Goal: Task Accomplishment & Management: Use online tool/utility

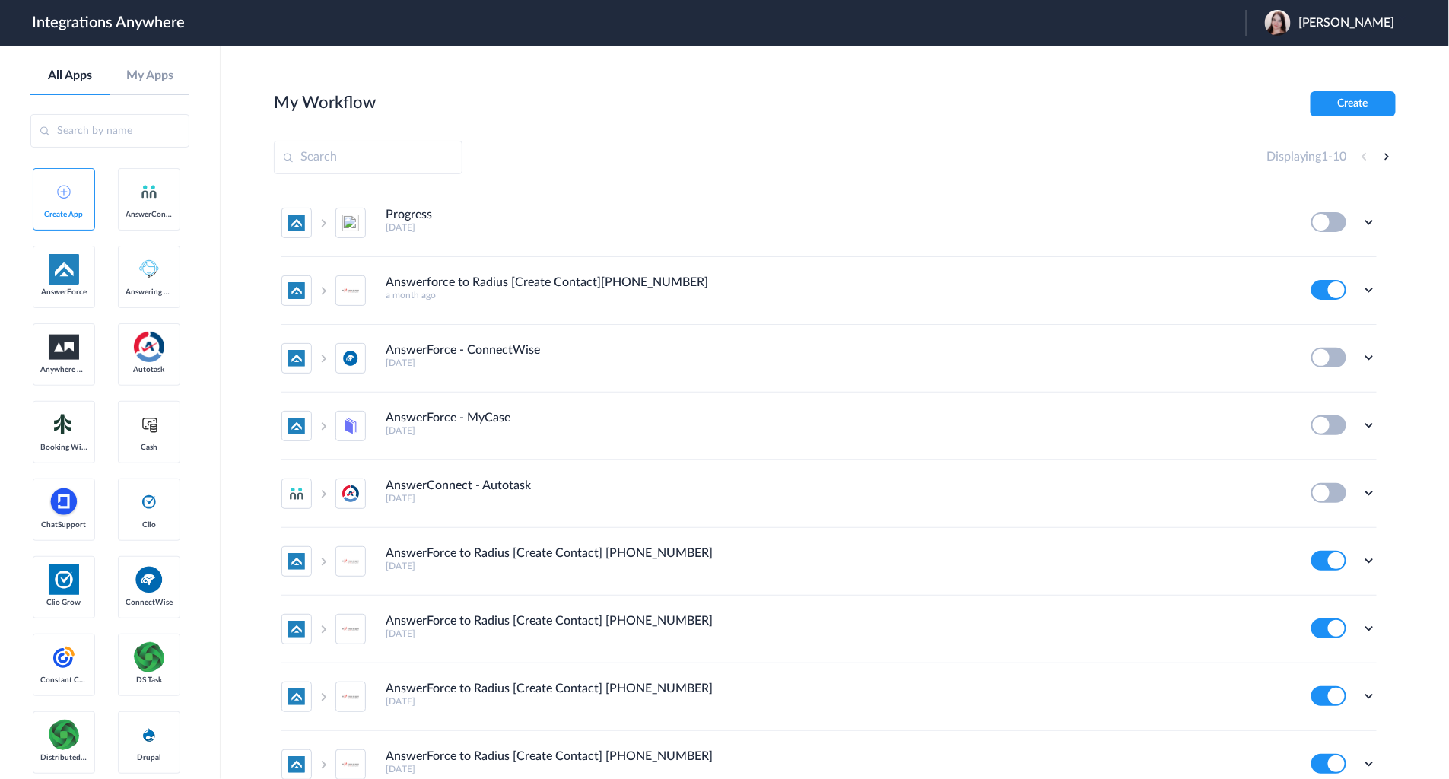
click at [95, 143] on input "text" at bounding box center [109, 130] width 159 height 33
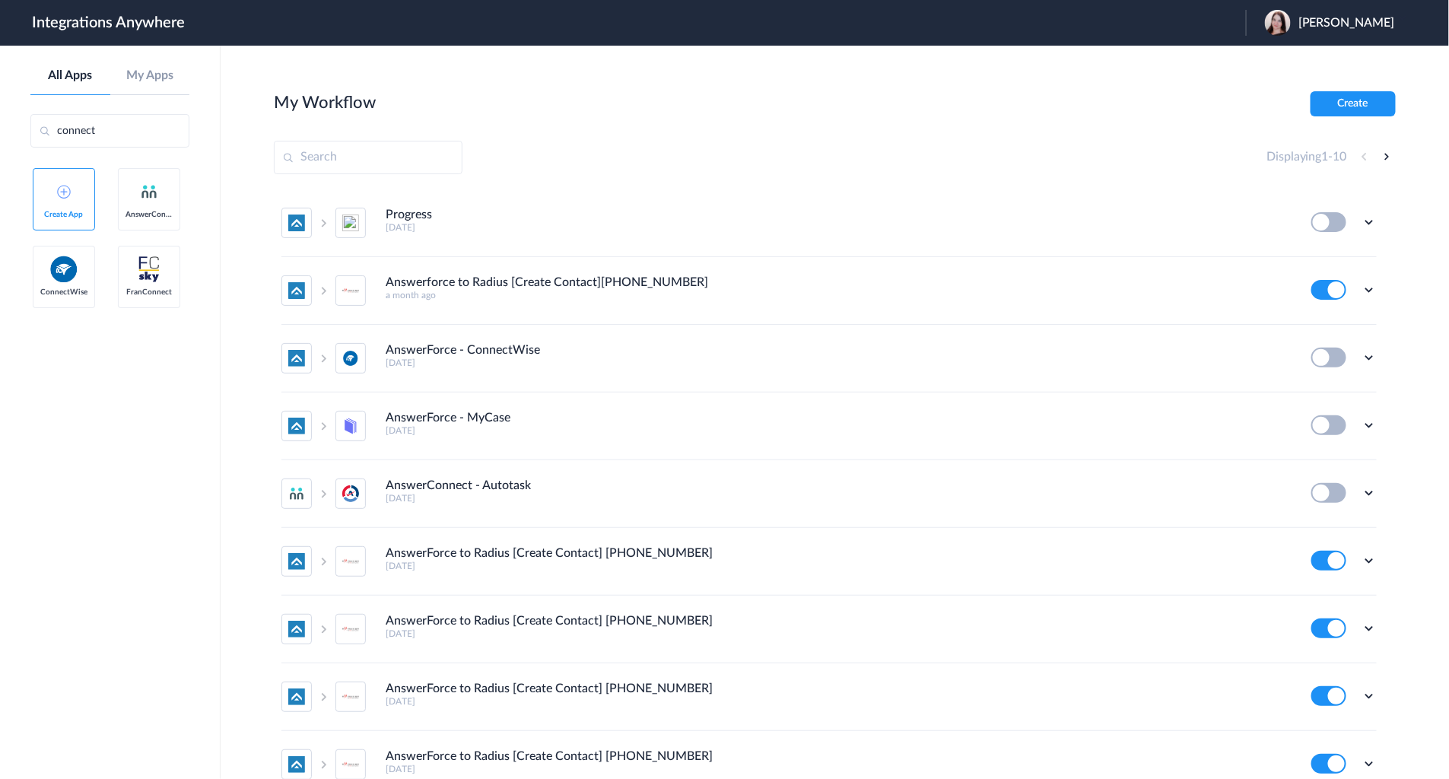
type input "connect"
click at [49, 299] on link "ConnectWise" at bounding box center [64, 277] width 62 height 62
click at [408, 215] on h4 "Progress" at bounding box center [409, 215] width 46 height 14
click at [1362, 221] on icon at bounding box center [1369, 222] width 15 height 15
click at [1297, 256] on link "Edit" at bounding box center [1307, 257] width 37 height 11
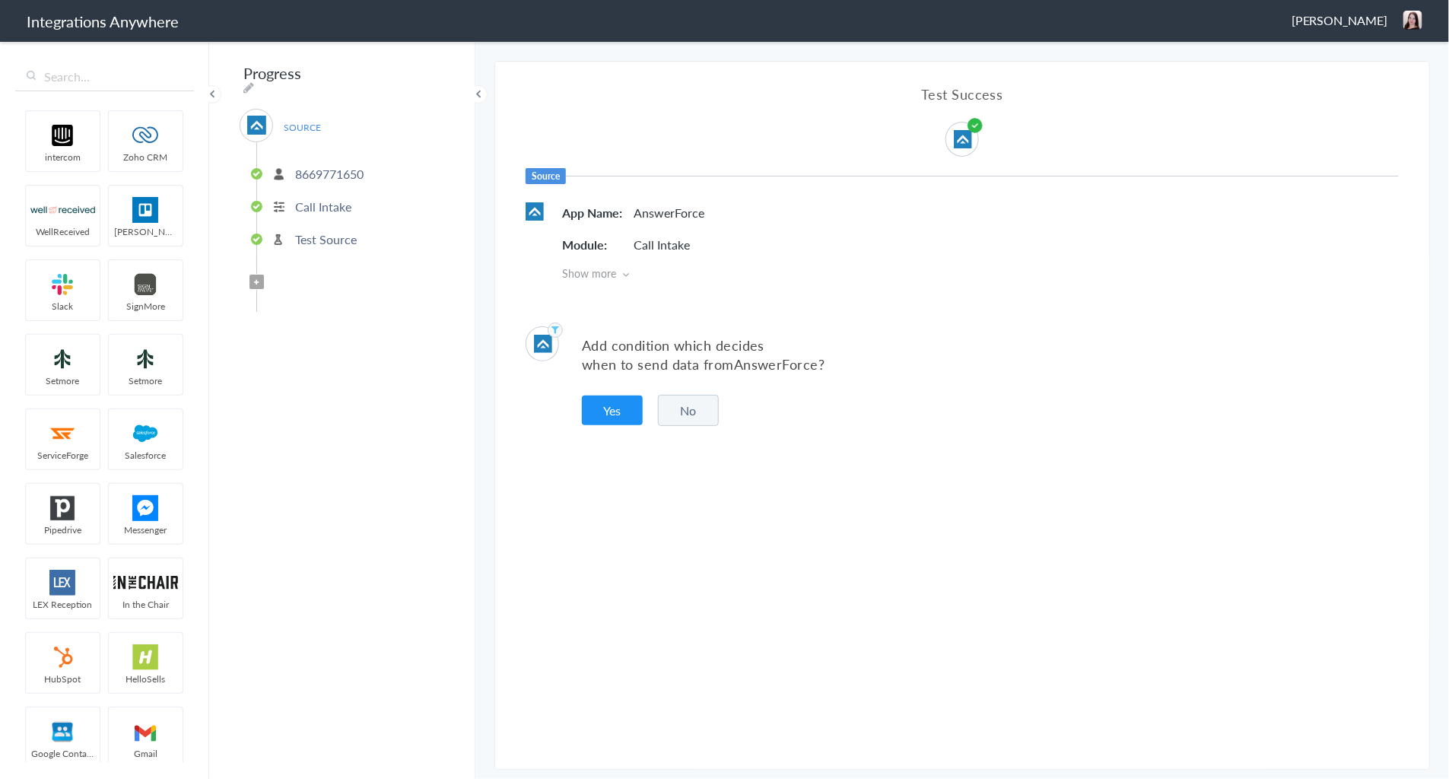
click at [307, 166] on p "8669771650" at bounding box center [329, 173] width 68 height 17
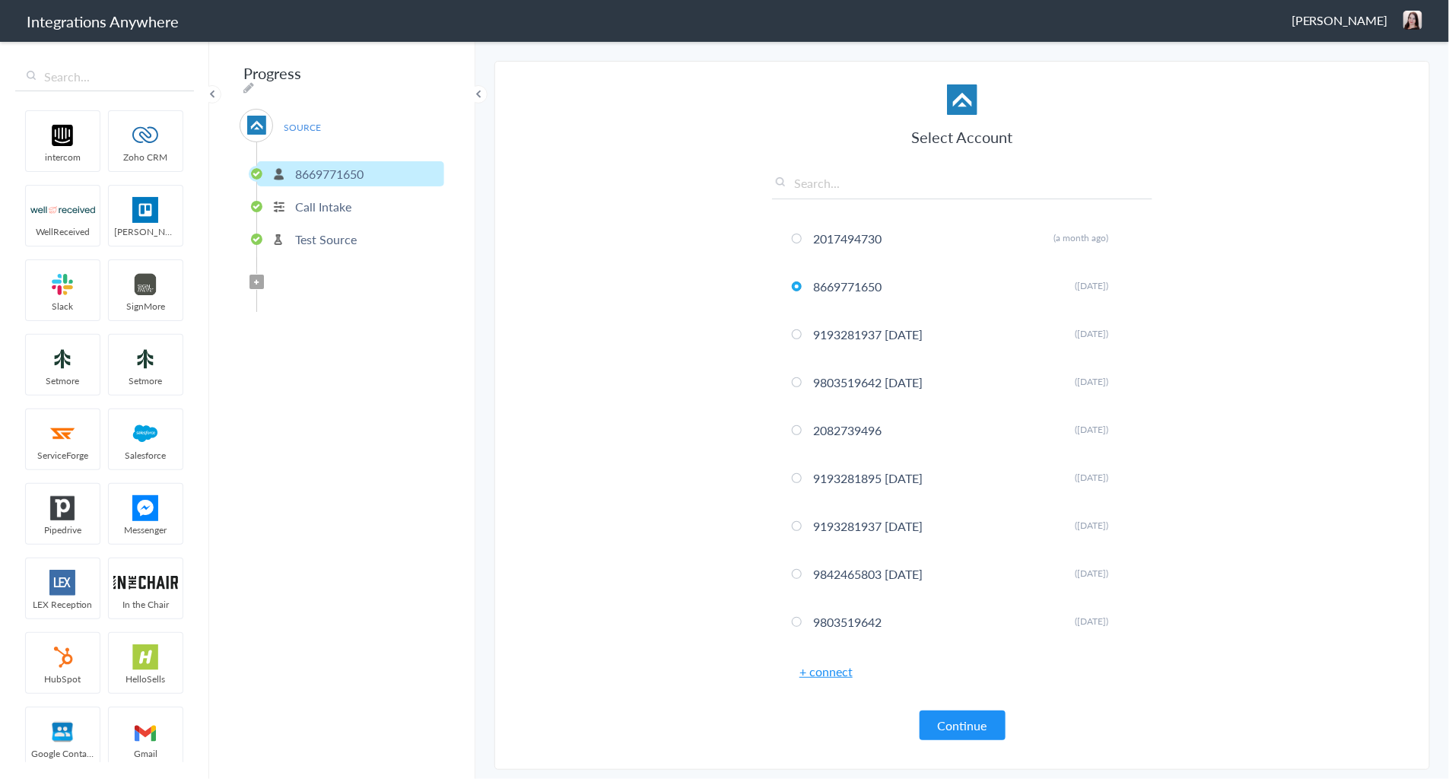
click at [301, 198] on p "Call Intake" at bounding box center [323, 206] width 56 height 17
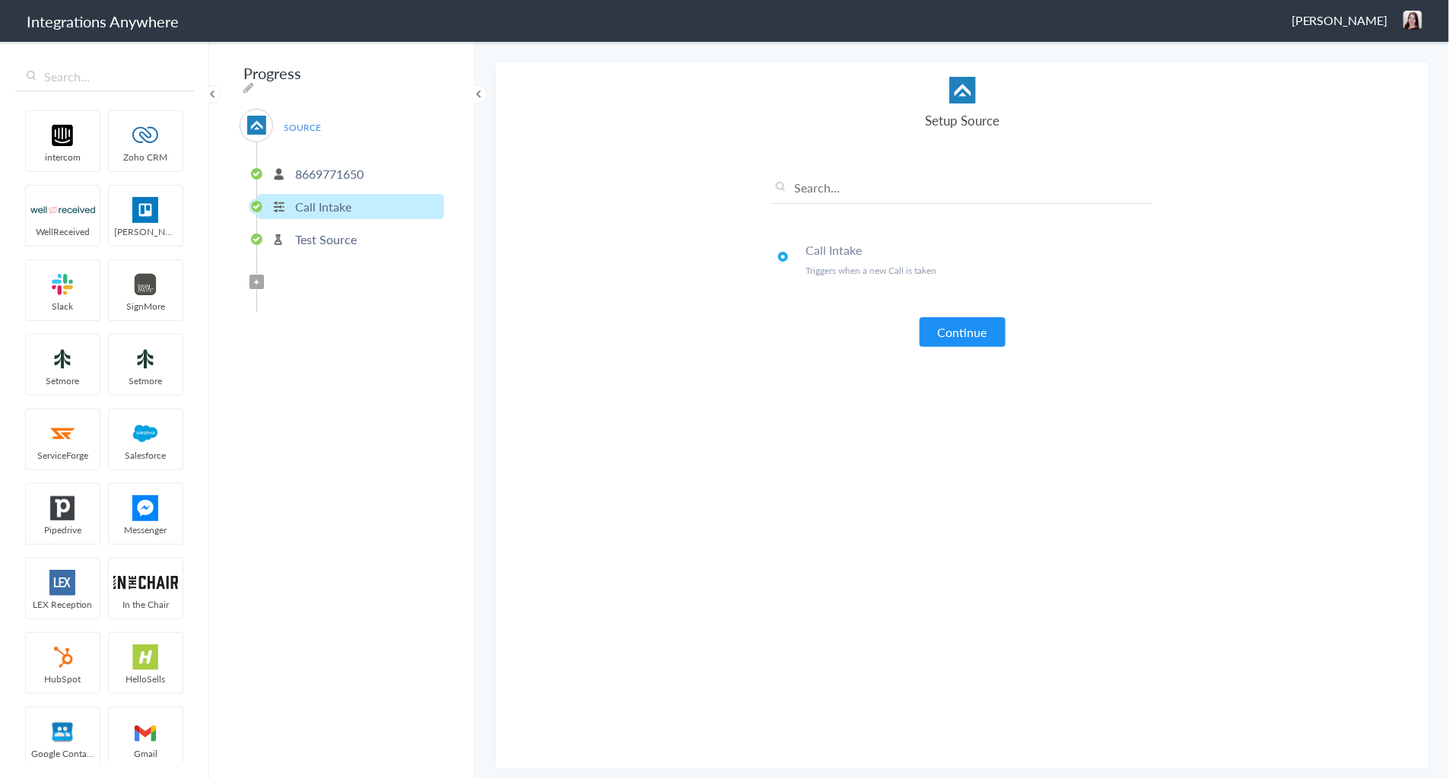
click at [308, 232] on p "Test Source" at bounding box center [326, 238] width 62 height 17
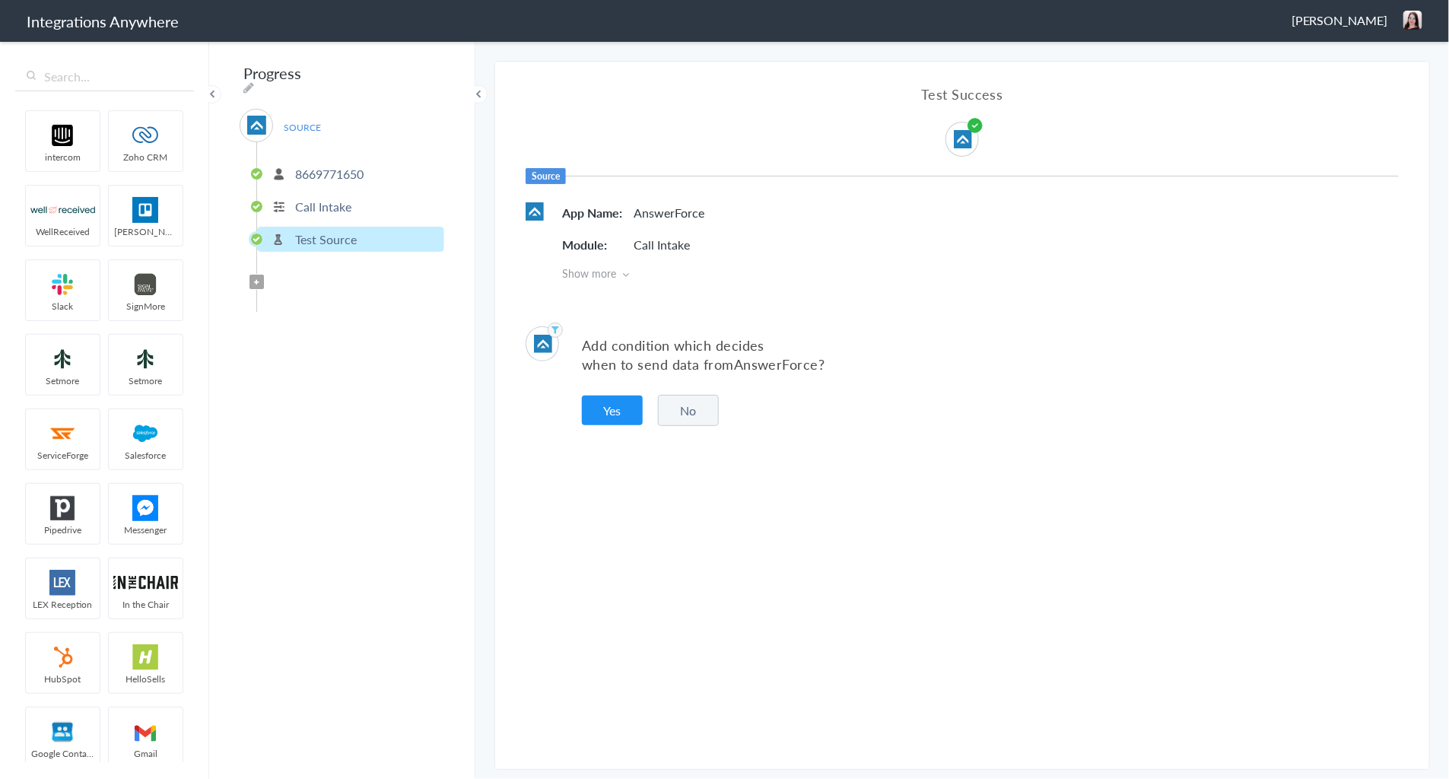
click at [705, 408] on button "No" at bounding box center [688, 410] width 61 height 31
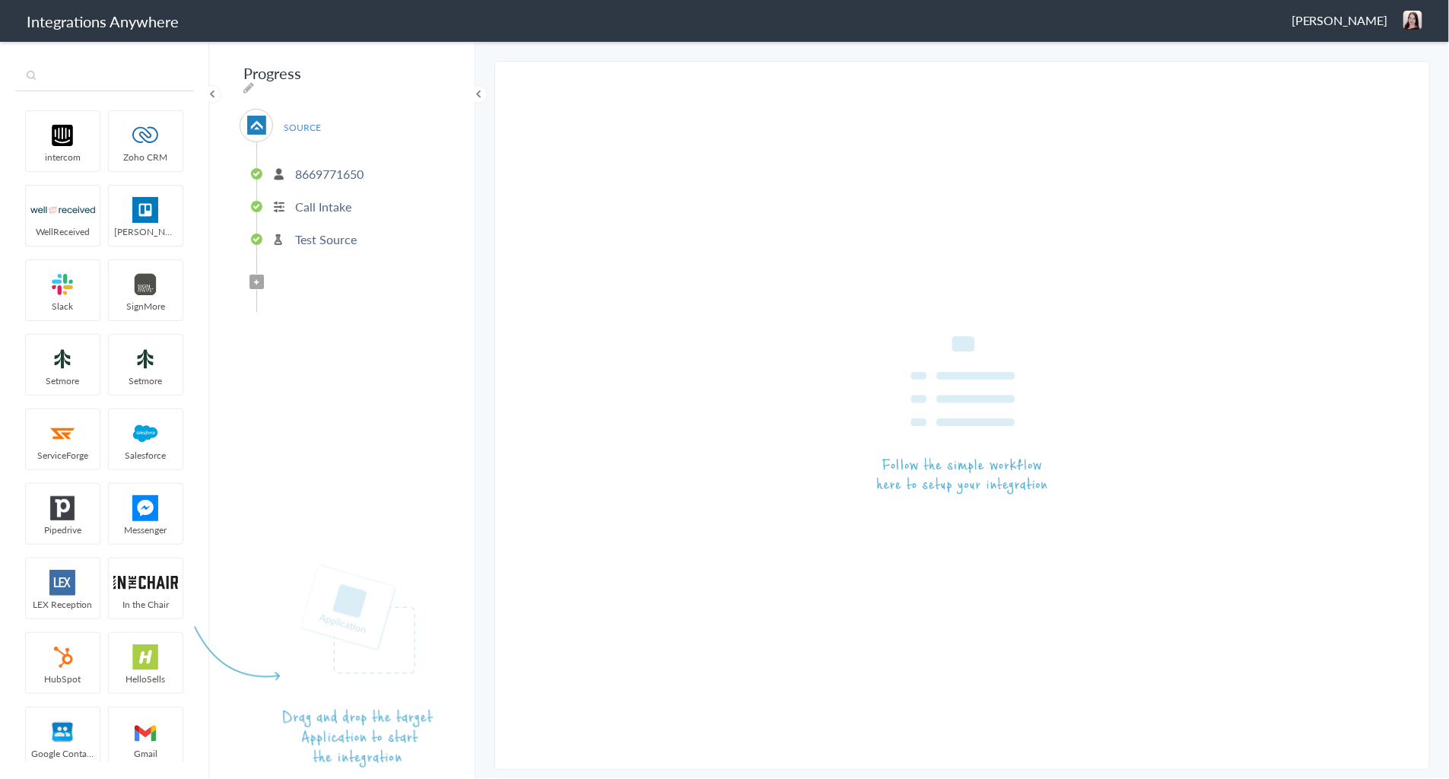
click at [94, 87] on input "text" at bounding box center [104, 76] width 179 height 29
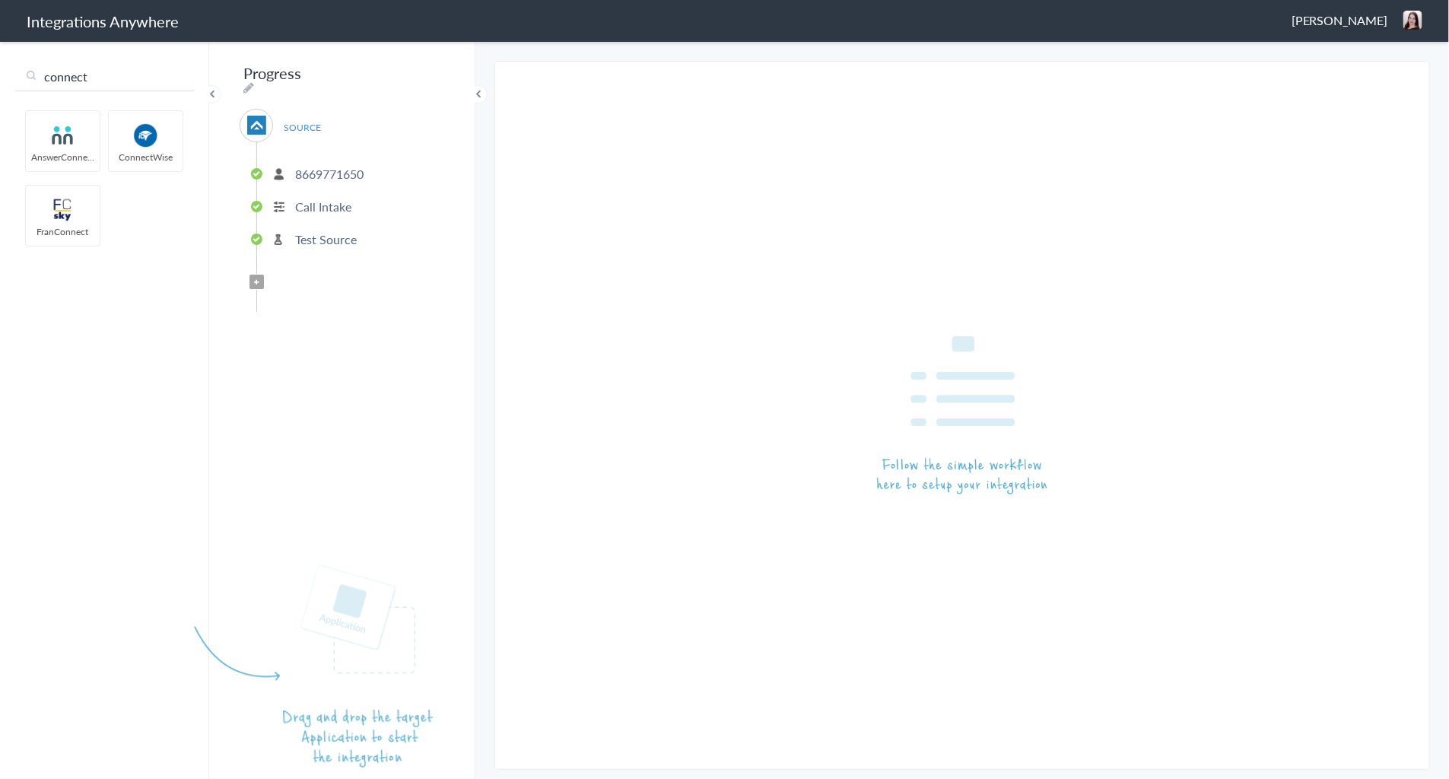
type input "connect"
